Goal: Information Seeking & Learning: Learn about a topic

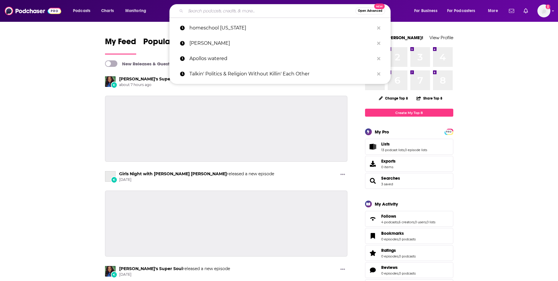
click at [198, 16] on div "Open Advanced New" at bounding box center [279, 11] width 221 height 14
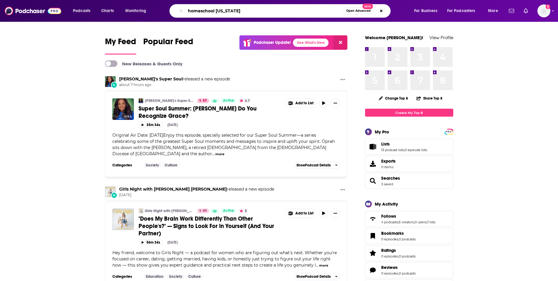
type input "homeschool [US_STATE]"
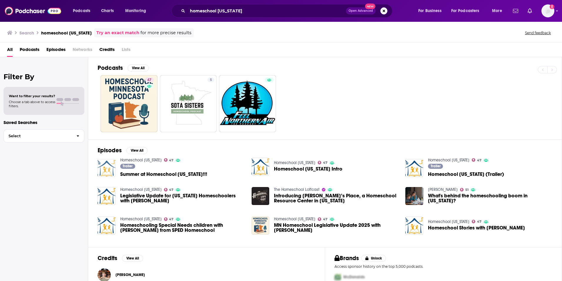
click at [109, 168] on img "Summer at Homeschool Minnesota!!!" at bounding box center [107, 168] width 18 height 18
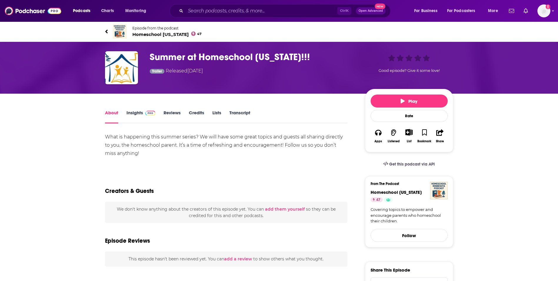
click at [133, 114] on link "Insights" at bounding box center [140, 117] width 29 height 14
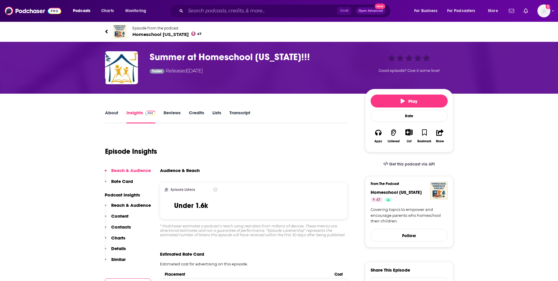
click at [143, 33] on span "Homeschool [US_STATE] 47" at bounding box center [166, 34] width 69 height 6
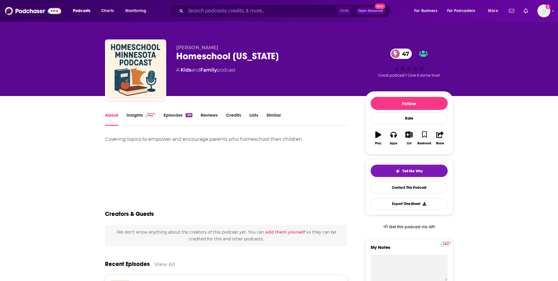
click at [132, 117] on link "Insights" at bounding box center [140, 119] width 29 height 14
